Goal: Complete application form

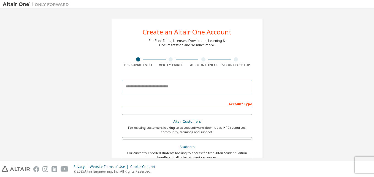
click at [180, 83] on input "email" at bounding box center [187, 86] width 130 height 13
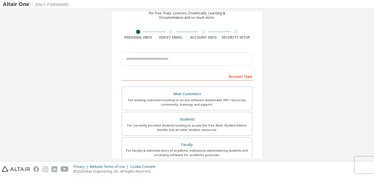
click at [100, 69] on div "Create an Altair One Account For Free Trials, Licenses, Downloads, Learning & D…" at bounding box center [187, 129] width 368 height 291
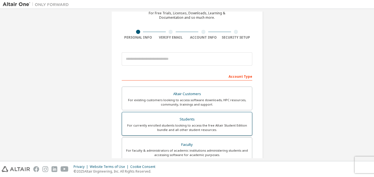
click at [205, 117] on div "Students" at bounding box center [186, 119] width 123 height 8
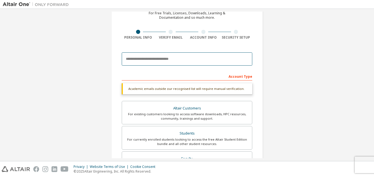
click at [183, 59] on input "email" at bounding box center [187, 58] width 130 height 13
type input "**********"
type input "*****"
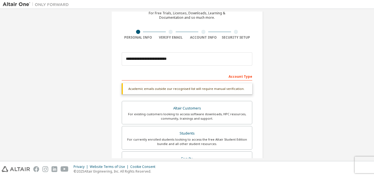
type input "********"
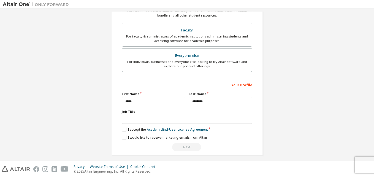
scroll to position [177, 0]
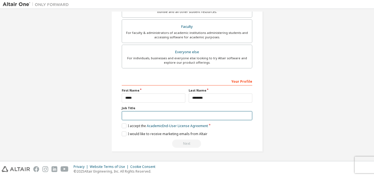
click at [196, 113] on input "text" at bounding box center [187, 115] width 130 height 9
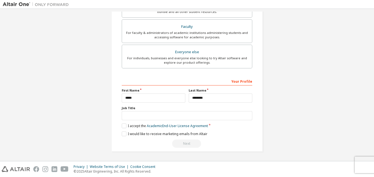
click at [123, 124] on label "I accept the Academic End-User License Agreement" at bounding box center [165, 125] width 86 height 5
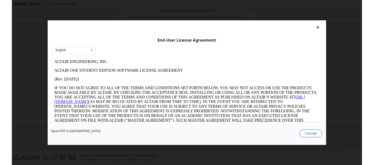
scroll to position [0, 0]
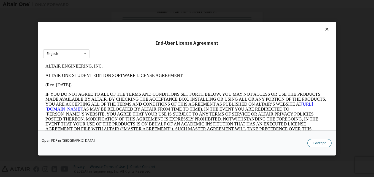
click at [317, 140] on button "I Accept" at bounding box center [319, 142] width 24 height 8
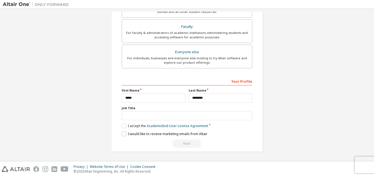
click at [125, 132] on label "I would like to receive marketing emails from Altair" at bounding box center [165, 133] width 86 height 5
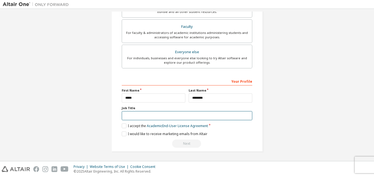
click at [170, 116] on input "text" at bounding box center [187, 115] width 130 height 9
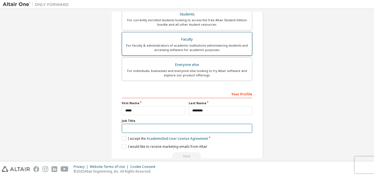
scroll to position [177, 0]
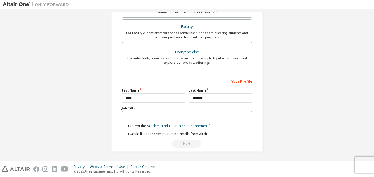
click at [178, 115] on input "text" at bounding box center [187, 115] width 130 height 9
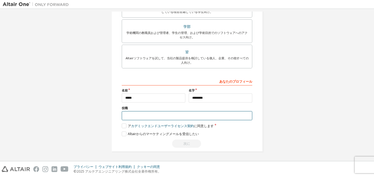
drag, startPoint x: 181, startPoint y: 113, endPoint x: 171, endPoint y: 114, distance: 10.0
click at [171, 114] on input "text" at bounding box center [187, 115] width 130 height 9
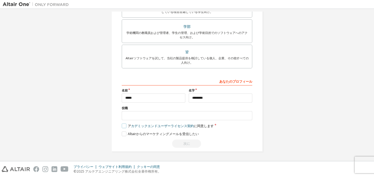
drag, startPoint x: 172, startPoint y: 125, endPoint x: 176, endPoint y: 122, distance: 4.5
drag, startPoint x: 176, startPoint y: 122, endPoint x: 162, endPoint y: 119, distance: 14.2
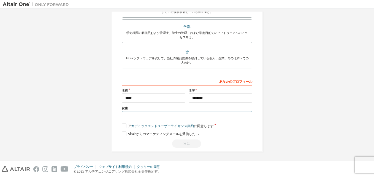
drag, startPoint x: 162, startPoint y: 119, endPoint x: 156, endPoint y: 115, distance: 6.4
click at [156, 115] on input "text" at bounding box center [187, 115] width 130 height 9
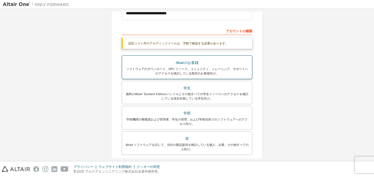
scroll to position [67, 0]
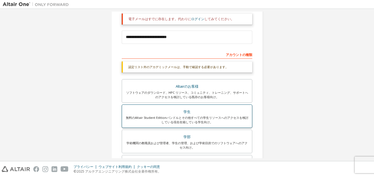
type input "**********"
click at [223, 110] on div "学生" at bounding box center [186, 112] width 123 height 8
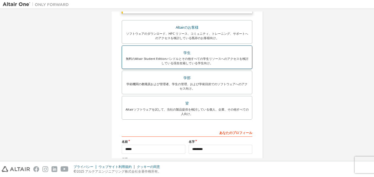
scroll to position [177, 0]
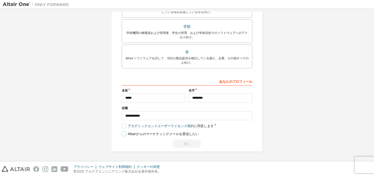
click at [122, 132] on label "Altairからのマーケティングメールを受信したい" at bounding box center [160, 133] width 77 height 5
click at [123, 126] on label "ア カデミックエンドユーザーライセンス契約 に同意します" at bounding box center [168, 125] width 92 height 5
click at [123, 124] on label "ア カデミックエンドユーザーライセンス契約 に同意します" at bounding box center [168, 125] width 92 height 5
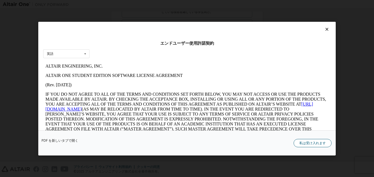
scroll to position [0, 0]
click at [309, 139] on button "私は受け入れます" at bounding box center [312, 142] width 38 height 8
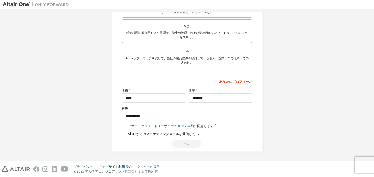
click at [122, 135] on label "Altairからのマーケティングメールを受信したい" at bounding box center [160, 133] width 77 height 5
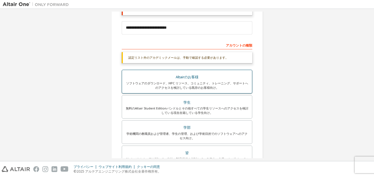
scroll to position [67, 0]
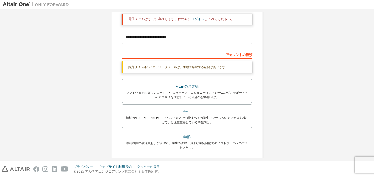
drag, startPoint x: 197, startPoint y: 66, endPoint x: 107, endPoint y: -11, distance: 118.1
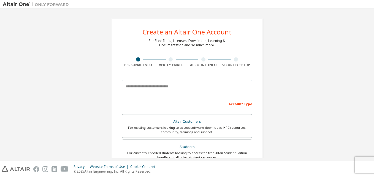
click at [209, 89] on input "email" at bounding box center [187, 86] width 130 height 13
type input "**********"
type input "*****"
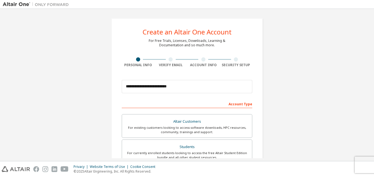
type input "********"
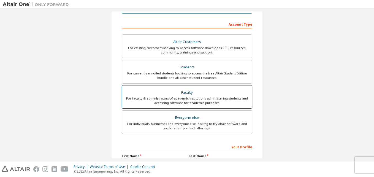
scroll to position [110, 0]
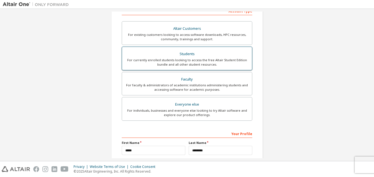
click at [170, 64] on div "For currently enrolled students looking to access the free Altair Student Editi…" at bounding box center [186, 62] width 123 height 9
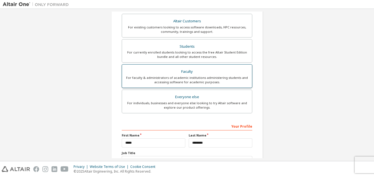
scroll to position [177, 0]
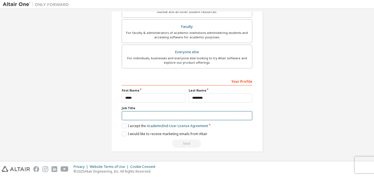
click at [170, 113] on input "text" at bounding box center [187, 115] width 130 height 9
type input "*******"
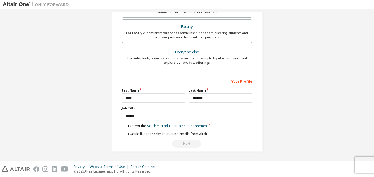
click at [122, 125] on label "I accept the Academic End-User License Agreement" at bounding box center [165, 125] width 86 height 5
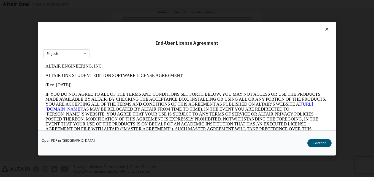
scroll to position [0, 0]
click at [316, 142] on button "I Accept" at bounding box center [319, 142] width 24 height 8
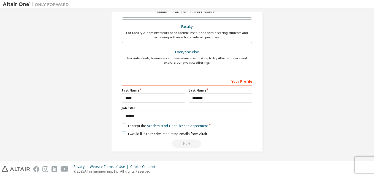
click at [122, 132] on label "I would like to receive marketing emails from Altair" at bounding box center [165, 133] width 86 height 5
click at [182, 143] on div "Next" at bounding box center [187, 143] width 130 height 8
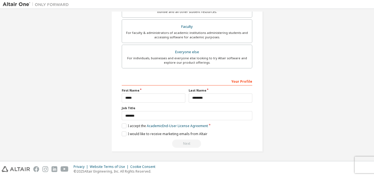
click at [182, 143] on div "Next" at bounding box center [187, 143] width 130 height 8
click at [173, 98] on input "*****" at bounding box center [154, 97] width 64 height 9
type input "*"
type input "*****"
click at [219, 95] on input "********" at bounding box center [221, 97] width 64 height 9
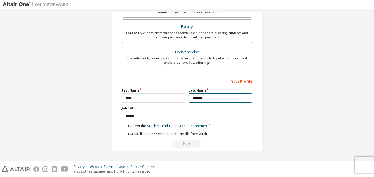
drag, startPoint x: 212, startPoint y: 97, endPoint x: 190, endPoint y: 97, distance: 22.0
click at [187, 97] on div "Last Name ********" at bounding box center [220, 95] width 67 height 14
type input "********"
click at [122, 133] on label "I would like to receive marketing emails from Altair" at bounding box center [165, 133] width 86 height 5
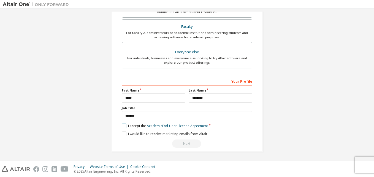
click at [122, 125] on label "I accept the Academic End-User License Agreement" at bounding box center [165, 125] width 86 height 5
click at [123, 122] on div "**********" at bounding box center [187, 112] width 130 height 71
click at [122, 126] on label "I accept the Academic End-User License Agreement" at bounding box center [165, 125] width 86 height 5
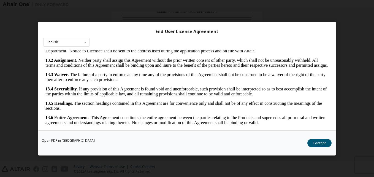
scroll to position [17, 0]
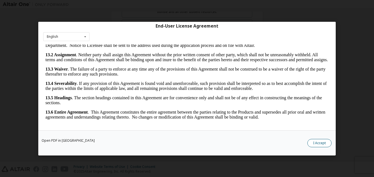
click at [318, 142] on button "I Accept" at bounding box center [319, 142] width 24 height 8
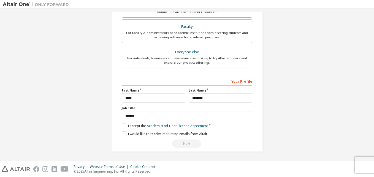
click at [122, 134] on label "I would like to receive marketing emails from Altair" at bounding box center [165, 133] width 86 height 5
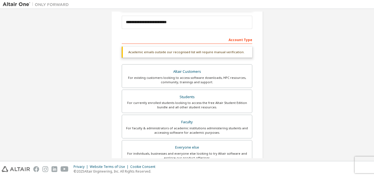
scroll to position [67, 0]
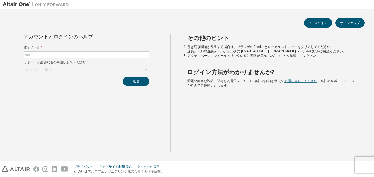
click at [287, 81] on link "お問い合わせください" at bounding box center [300, 80] width 33 height 5
click at [293, 79] on link "お問い合わせください" at bounding box center [300, 80] width 33 height 5
click at [303, 79] on link "お問い合わせください" at bounding box center [300, 80] width 33 height 5
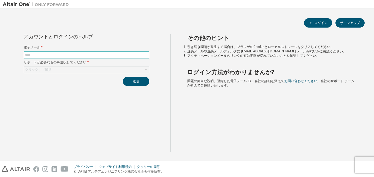
click at [44, 53] on input "text" at bounding box center [86, 55] width 123 height 4
click at [68, 21] on div "ログイン サインアップ" at bounding box center [186, 22] width 355 height 9
click at [294, 80] on link "お問い合わせください" at bounding box center [300, 80] width 33 height 5
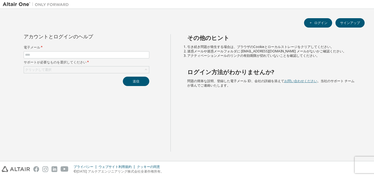
click at [294, 80] on link "お問い合わせください" at bounding box center [300, 80] width 33 height 5
click at [291, 79] on link "お問い合わせください" at bounding box center [300, 80] width 33 height 5
